Goal: Task Accomplishment & Management: Manage account settings

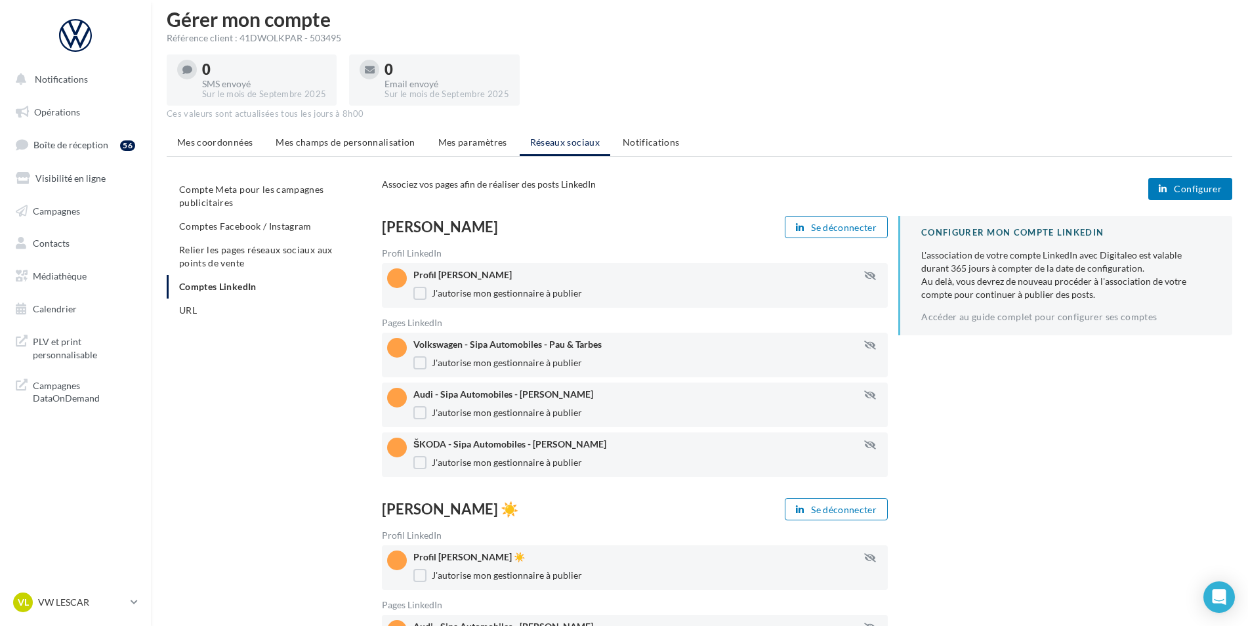
scroll to position [11, 0]
click at [1176, 193] on span "Configurer" at bounding box center [1198, 189] width 48 height 11
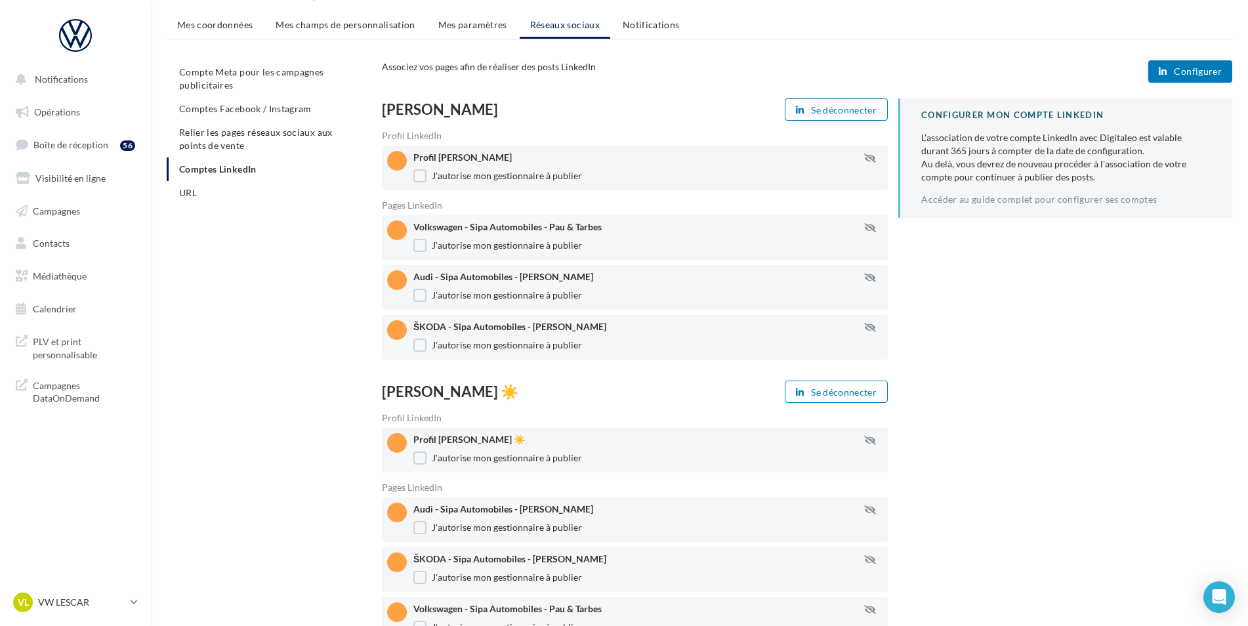
scroll to position [130, 0]
